Goal: Task Accomplishment & Management: Manage account settings

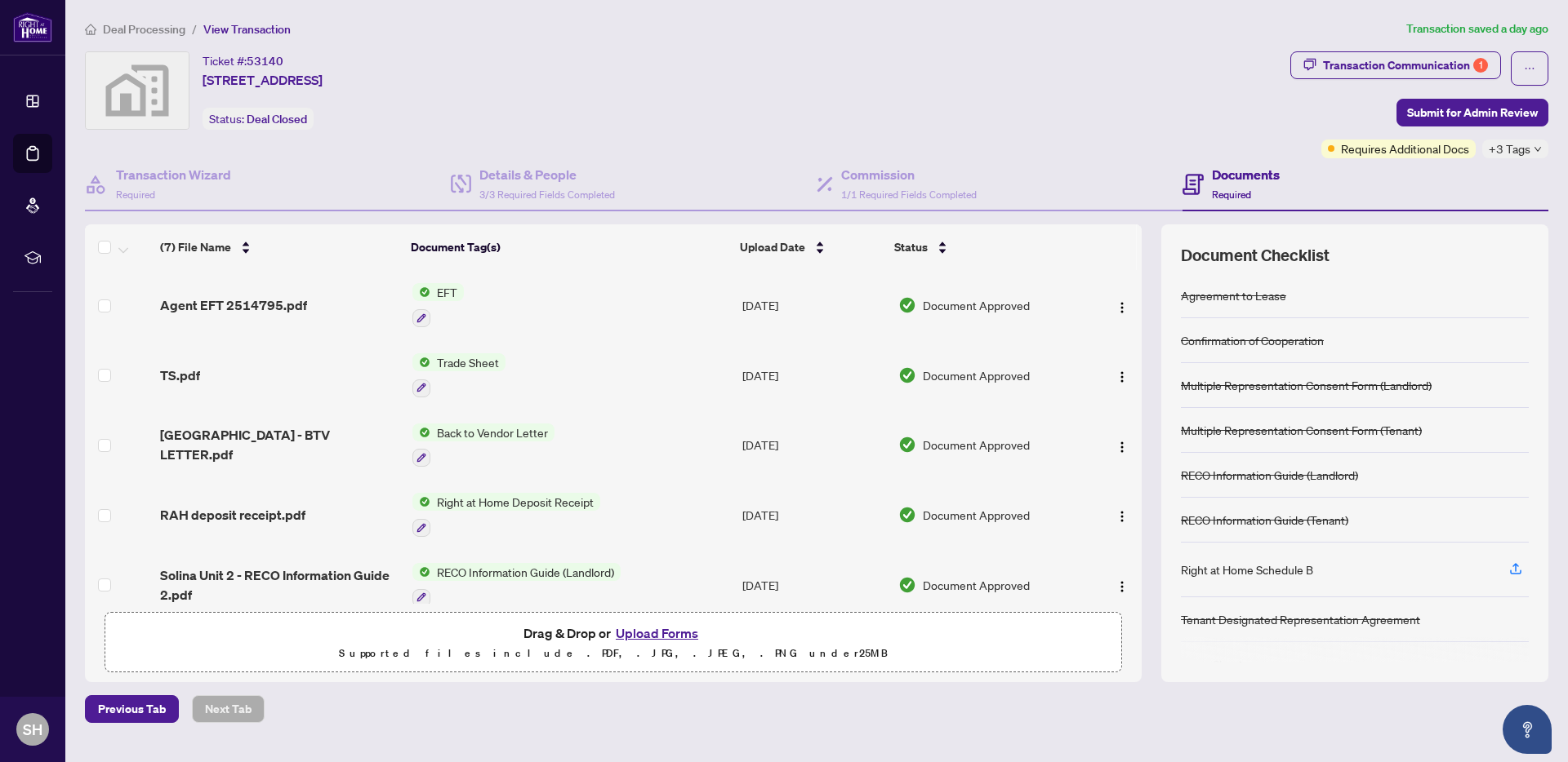
click at [133, 28] on span "Deal Processing" at bounding box center [143, 29] width 83 height 15
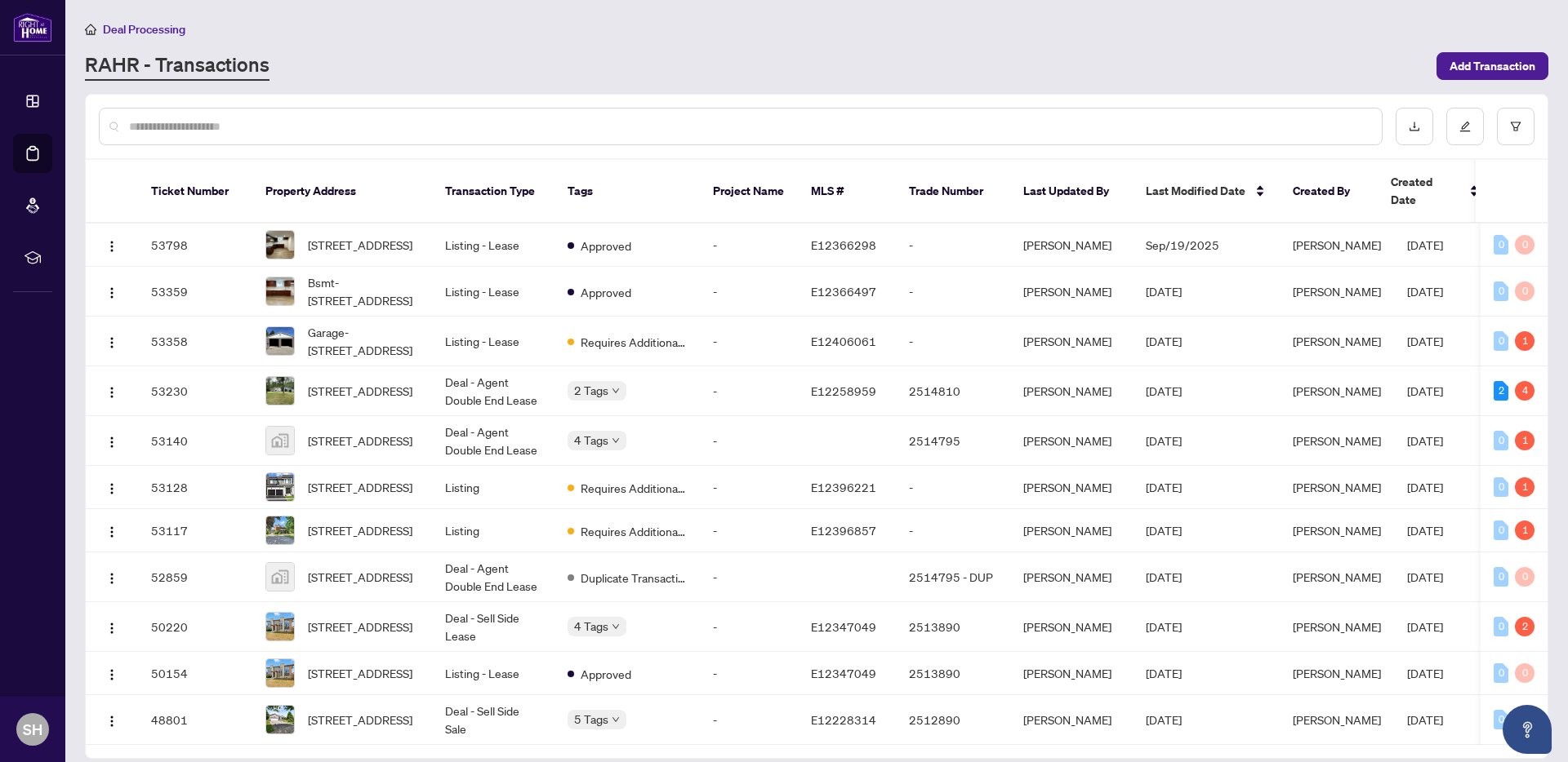
click at [300, 126] on input "text" at bounding box center [749, 127] width 1240 height 18
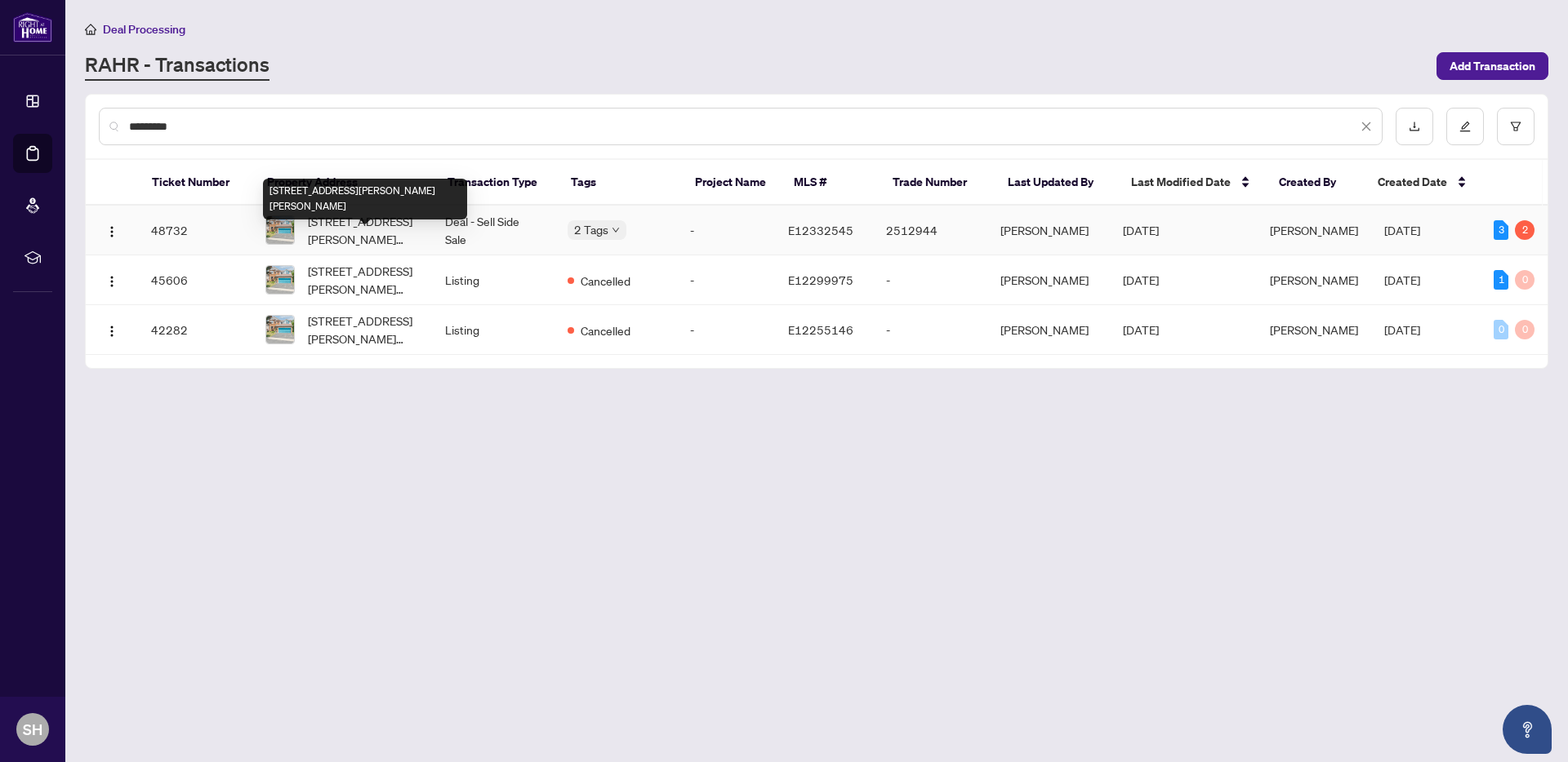
type input "*********"
click at [359, 248] on span "[STREET_ADDRESS][PERSON_NAME][PERSON_NAME]" at bounding box center [363, 230] width 111 height 36
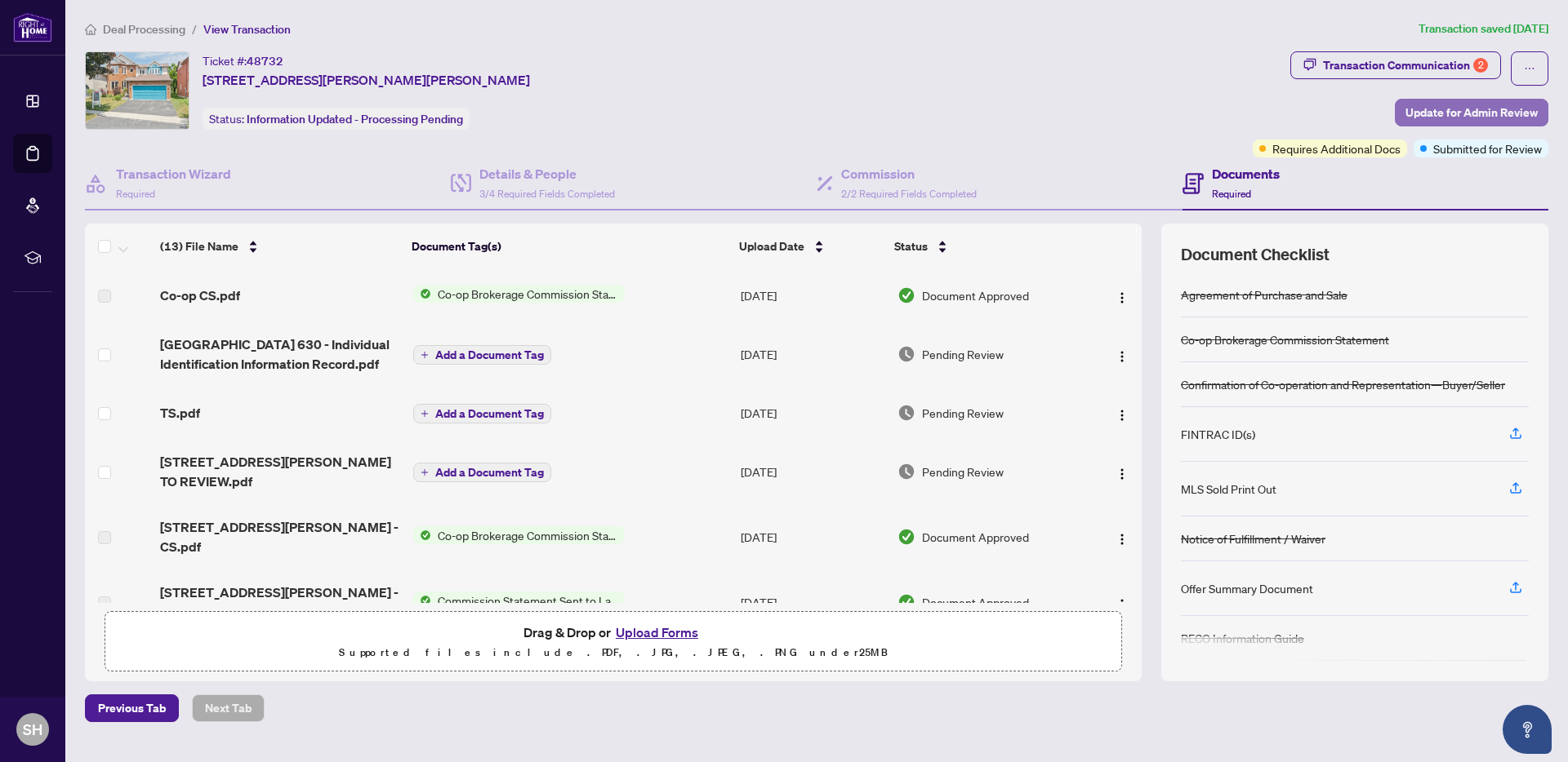
click at [1508, 114] on span "Update for Admin Review" at bounding box center [1472, 112] width 132 height 26
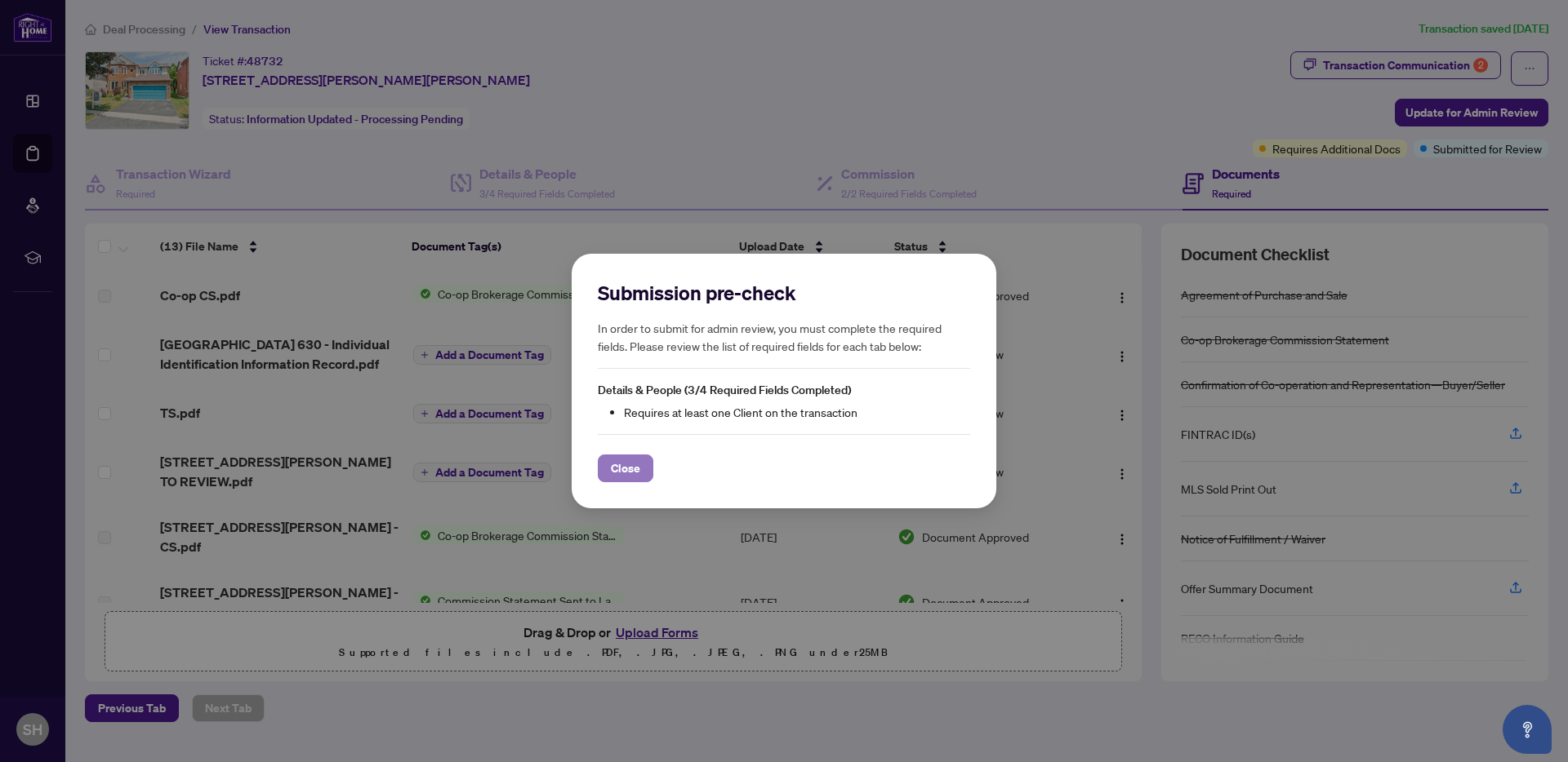
click at [624, 472] on span "Close" at bounding box center [625, 468] width 29 height 26
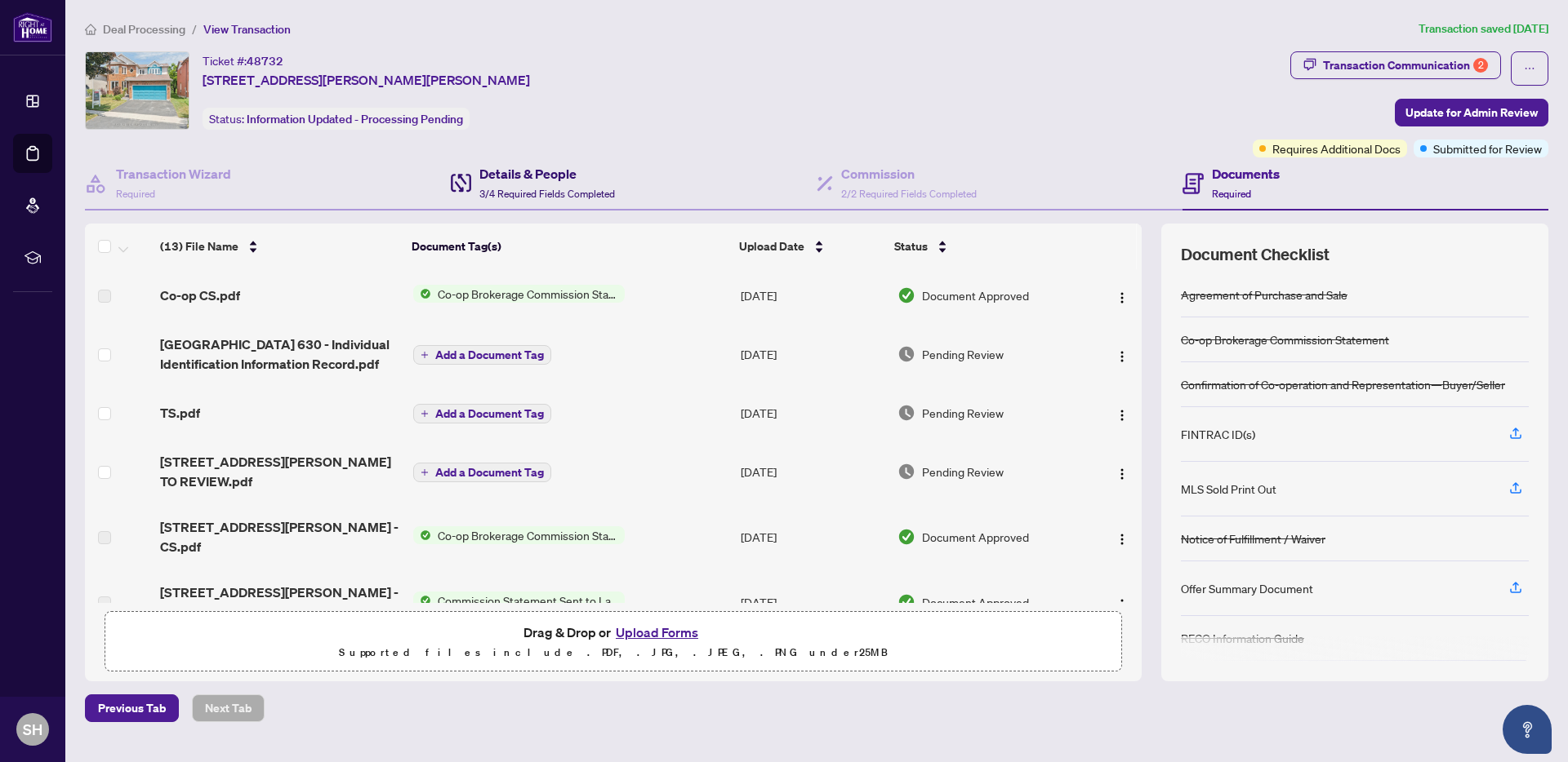
click at [532, 181] on h4 "Details & People" at bounding box center [546, 174] width 135 height 20
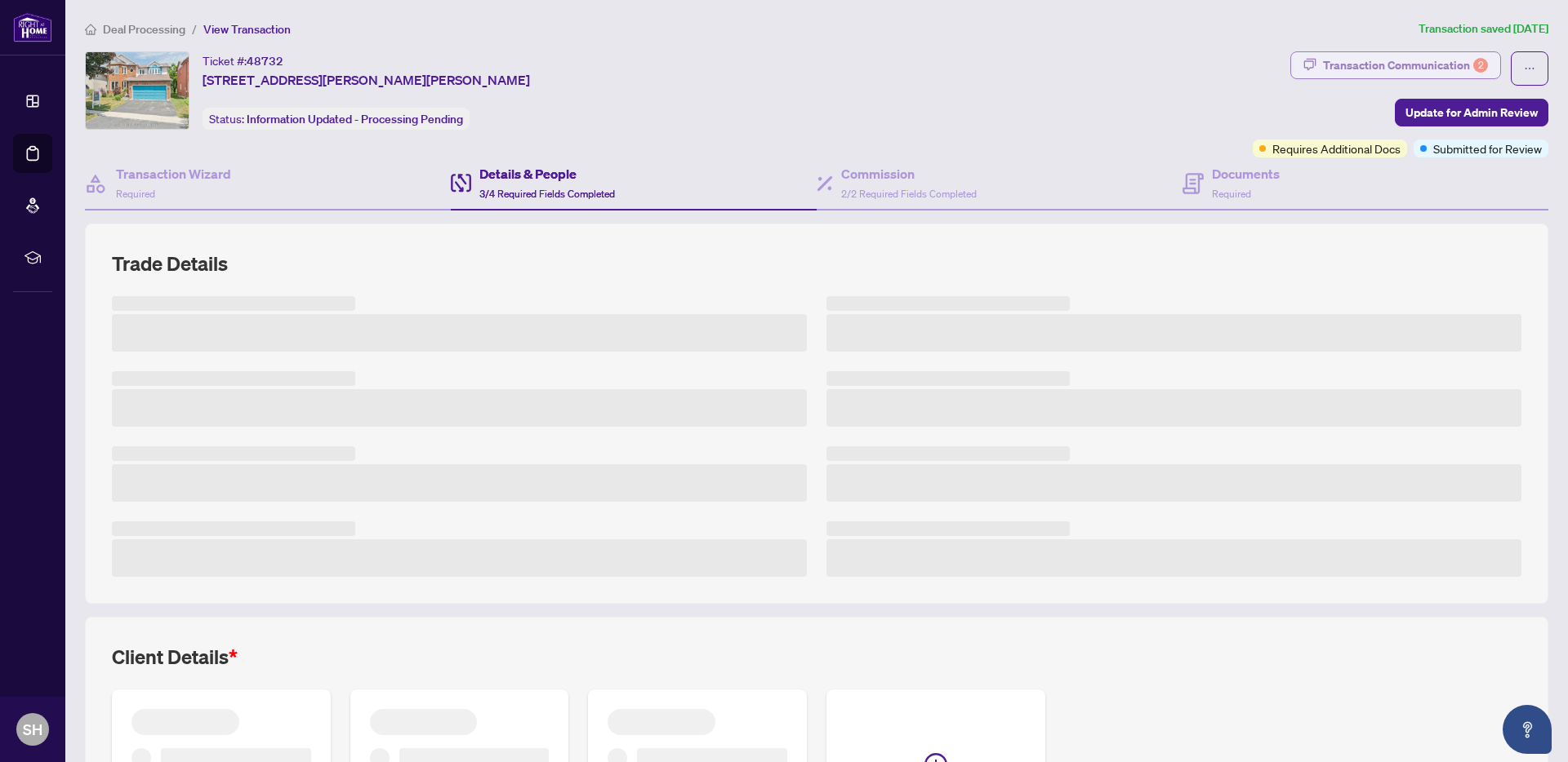
click at [1415, 61] on div "Transaction Communication 2" at bounding box center [1406, 65] width 165 height 26
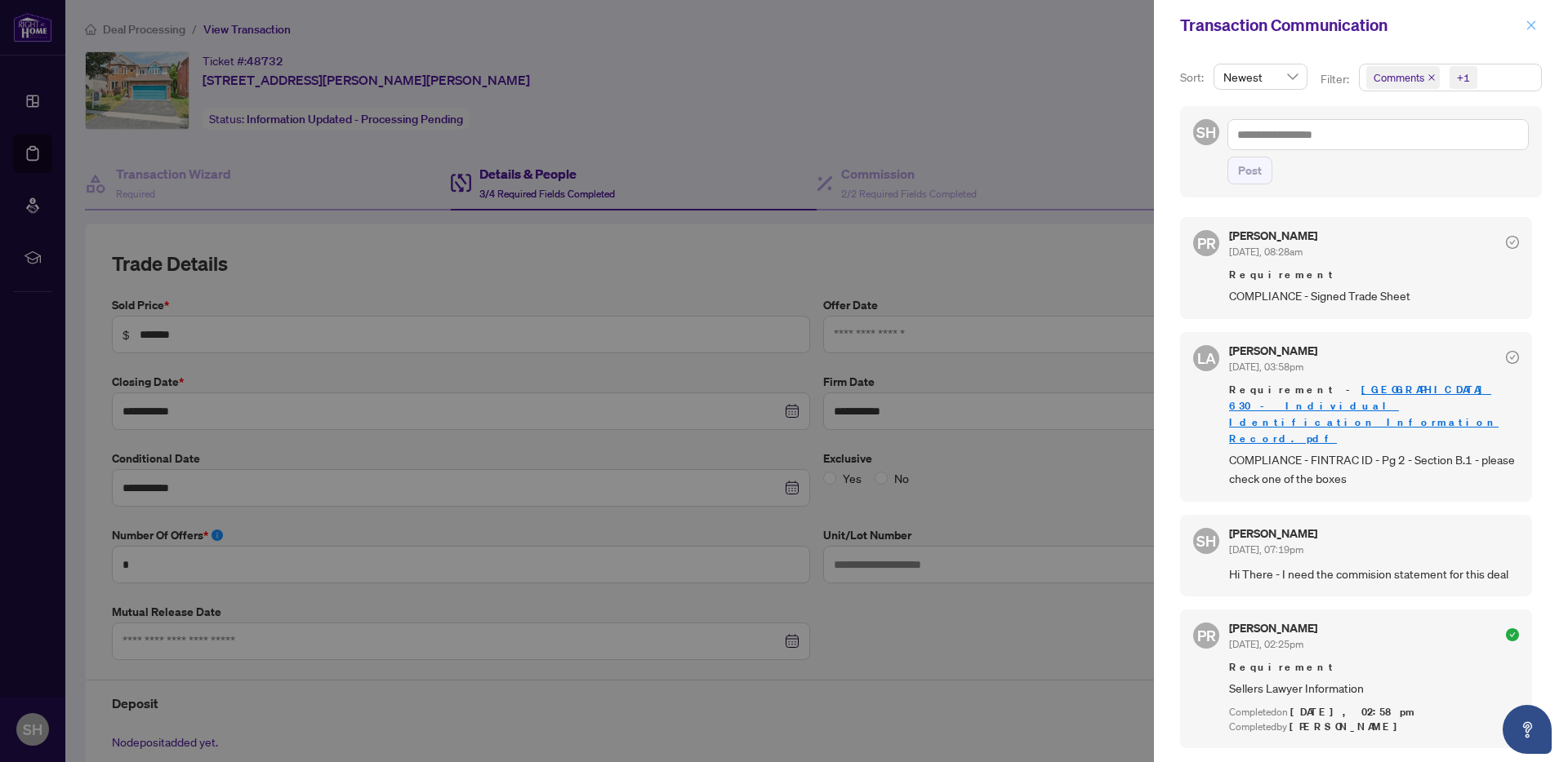
click at [1524, 20] on button "button" at bounding box center [1531, 25] width 21 height 20
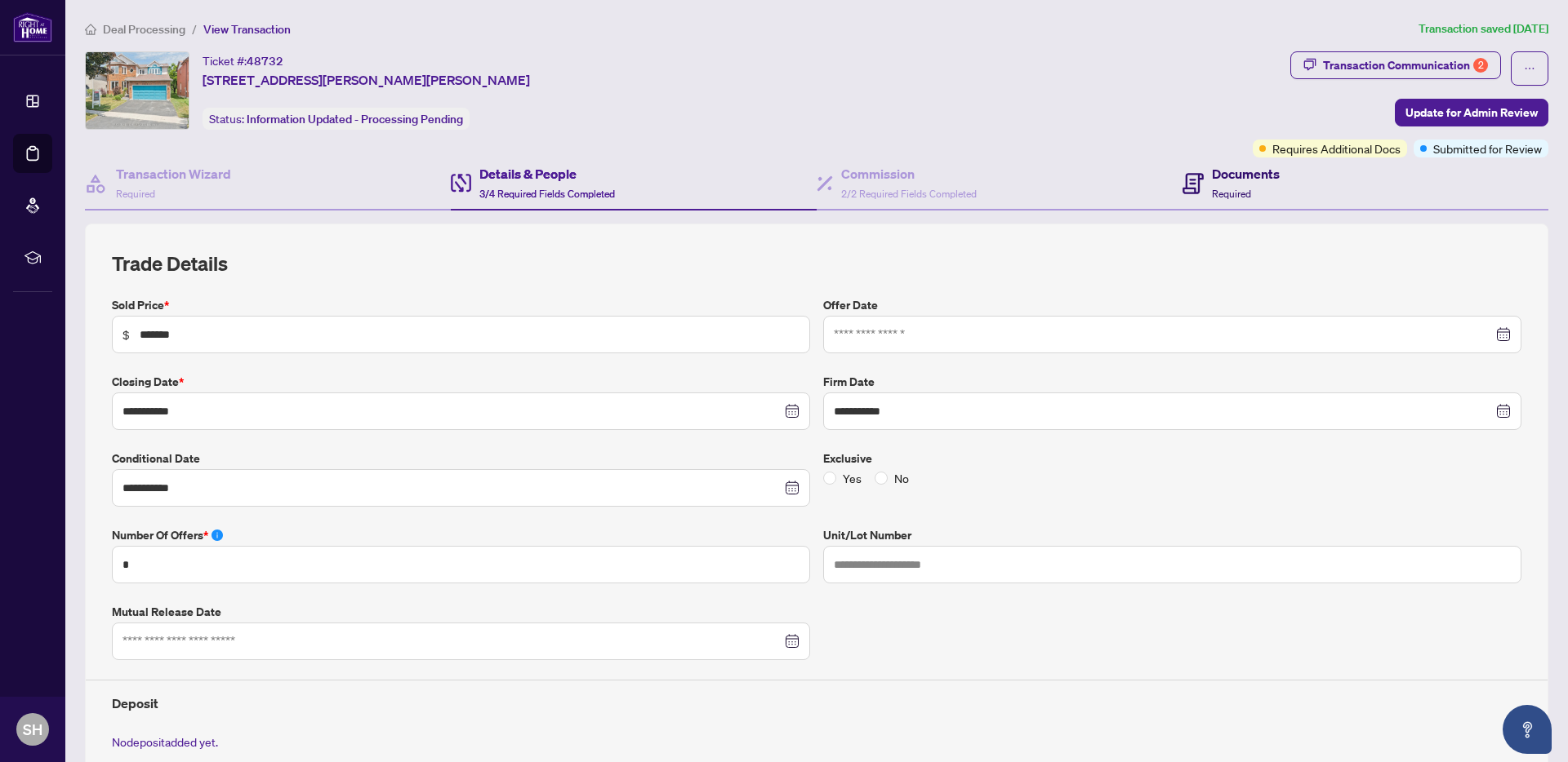
click at [1198, 167] on div "Documents Required" at bounding box center [1230, 183] width 97 height 38
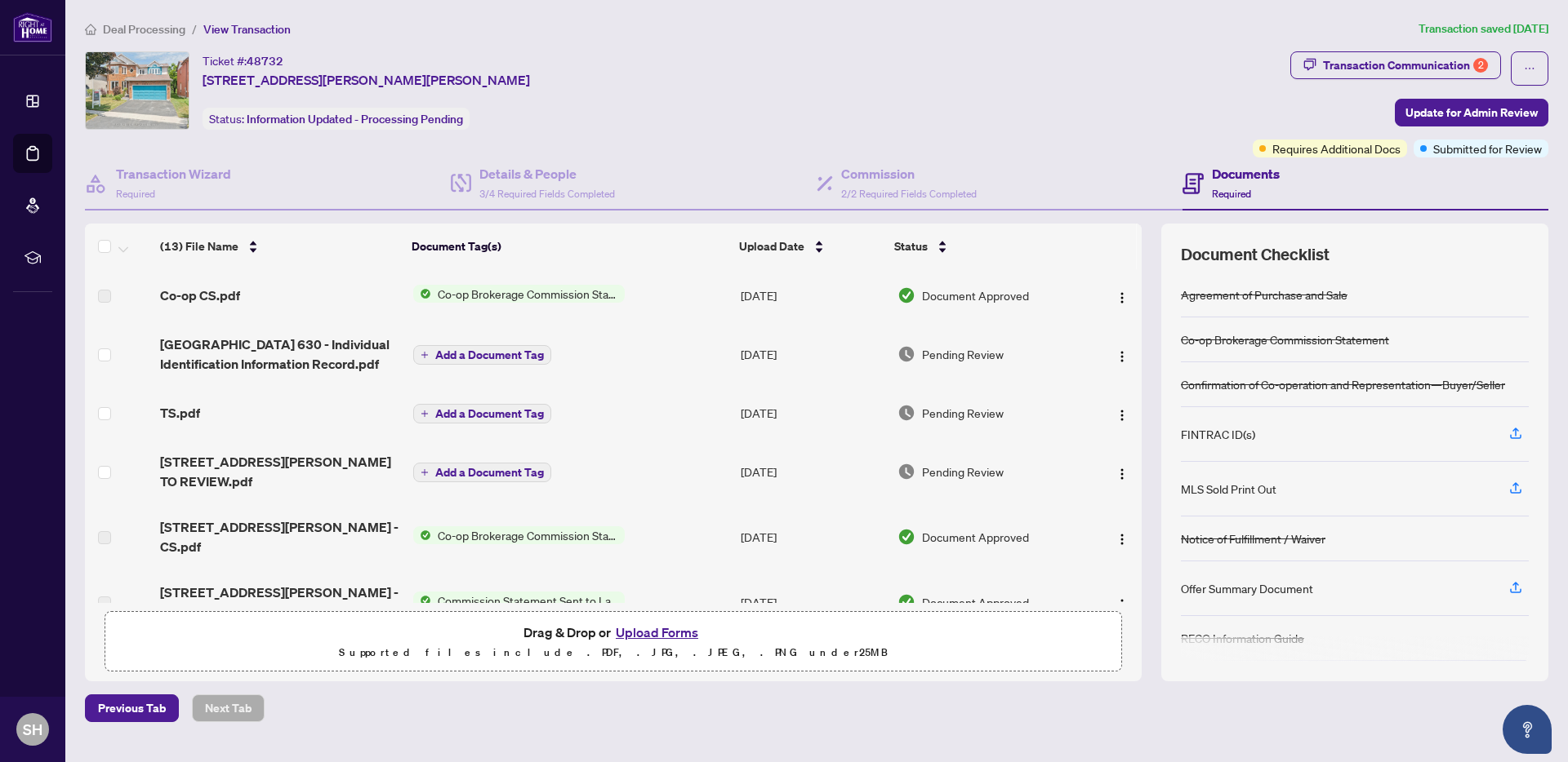
click at [257, 419] on div "TS.pdf" at bounding box center [279, 414] width 240 height 20
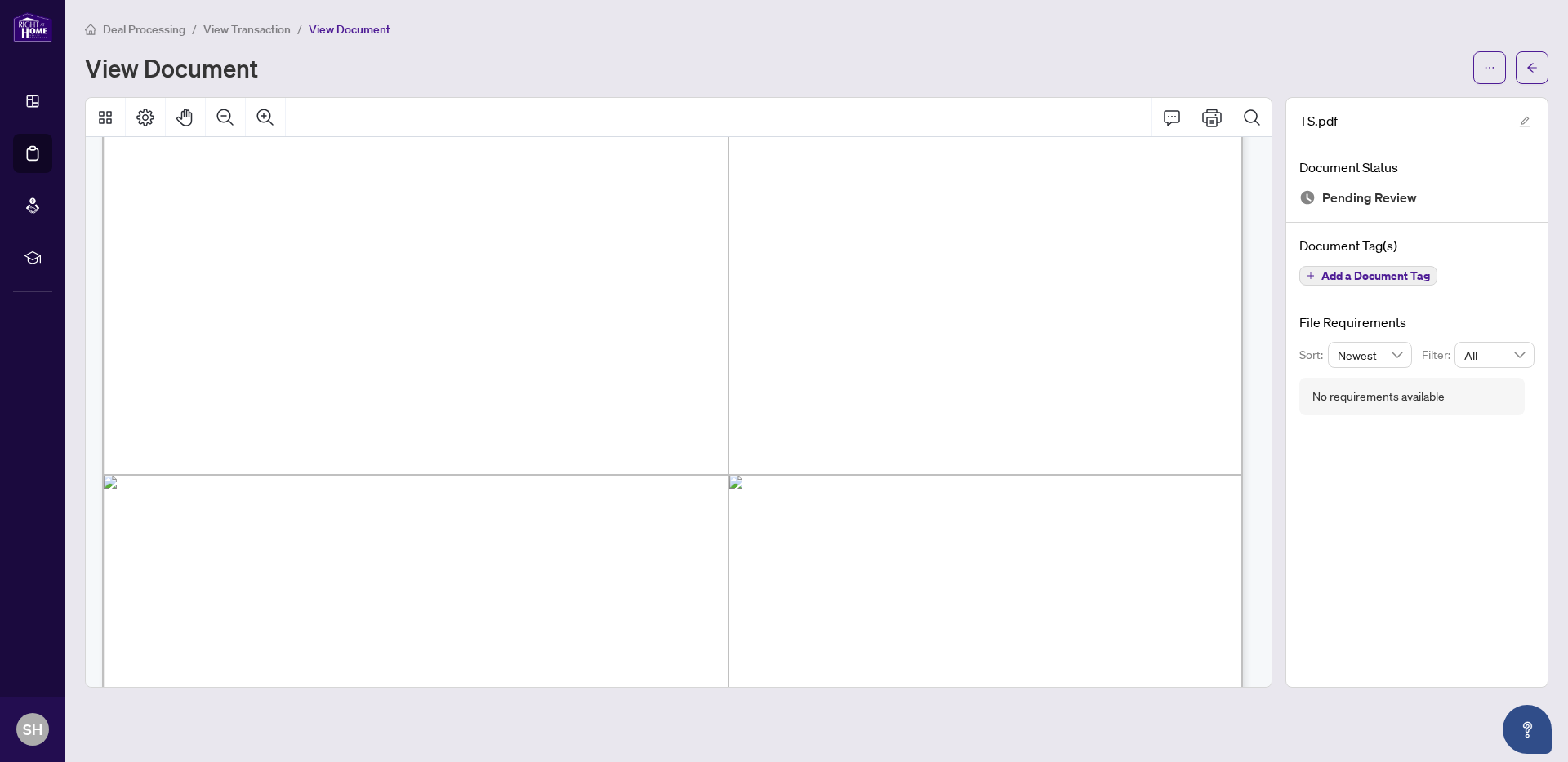
scroll to position [137, 0]
